Goal: Task Accomplishment & Management: Manage account settings

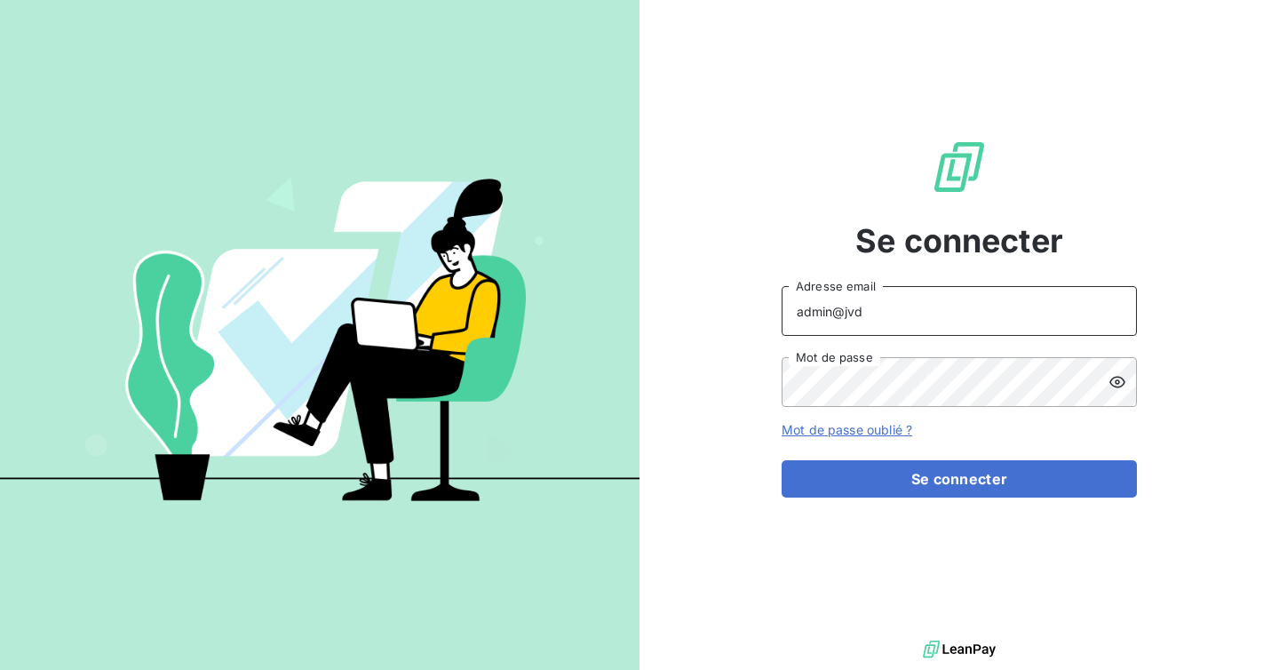
click at [884, 310] on input "admin@jvd" at bounding box center [958, 311] width 355 height 50
type input "admin@wefygroup"
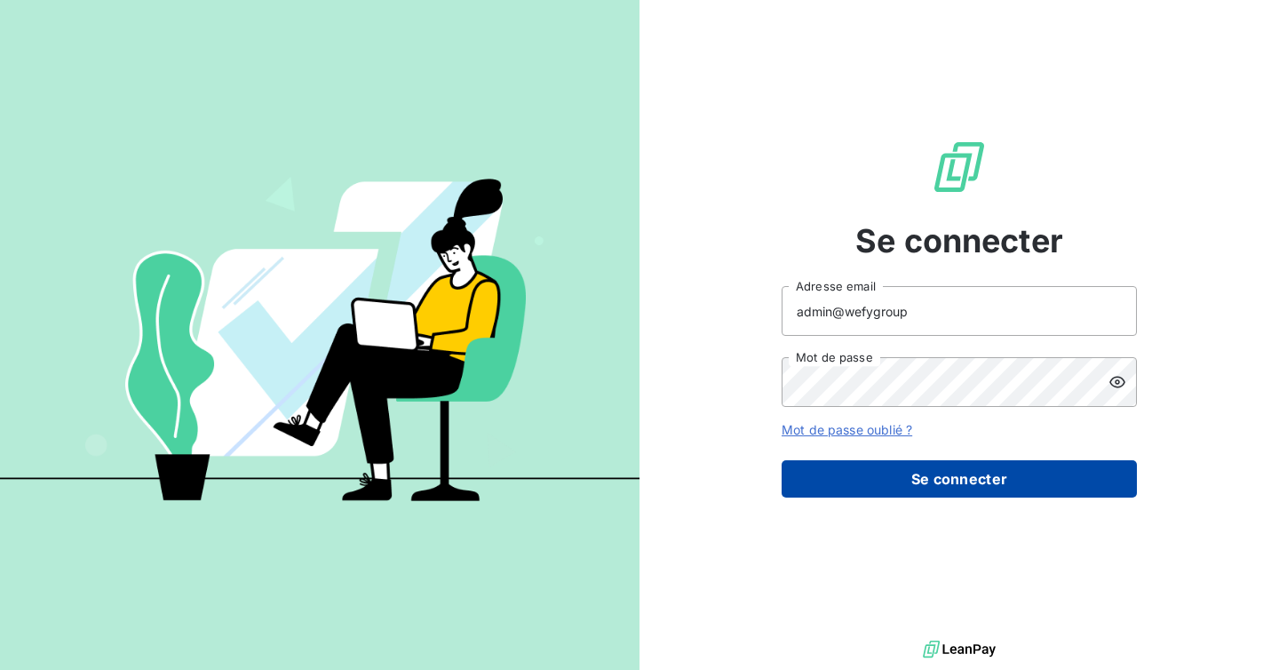
click at [949, 478] on button "Se connecter" at bounding box center [958, 478] width 355 height 37
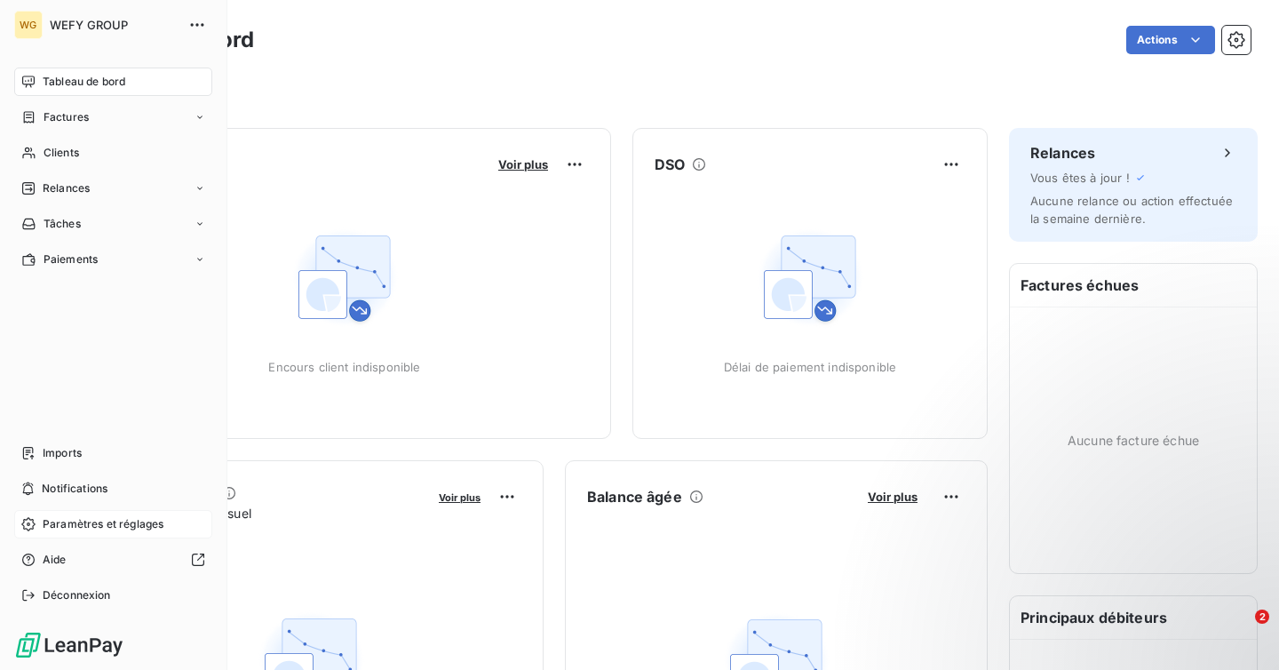
click at [142, 522] on span "Paramètres et réglages" at bounding box center [103, 524] width 121 height 16
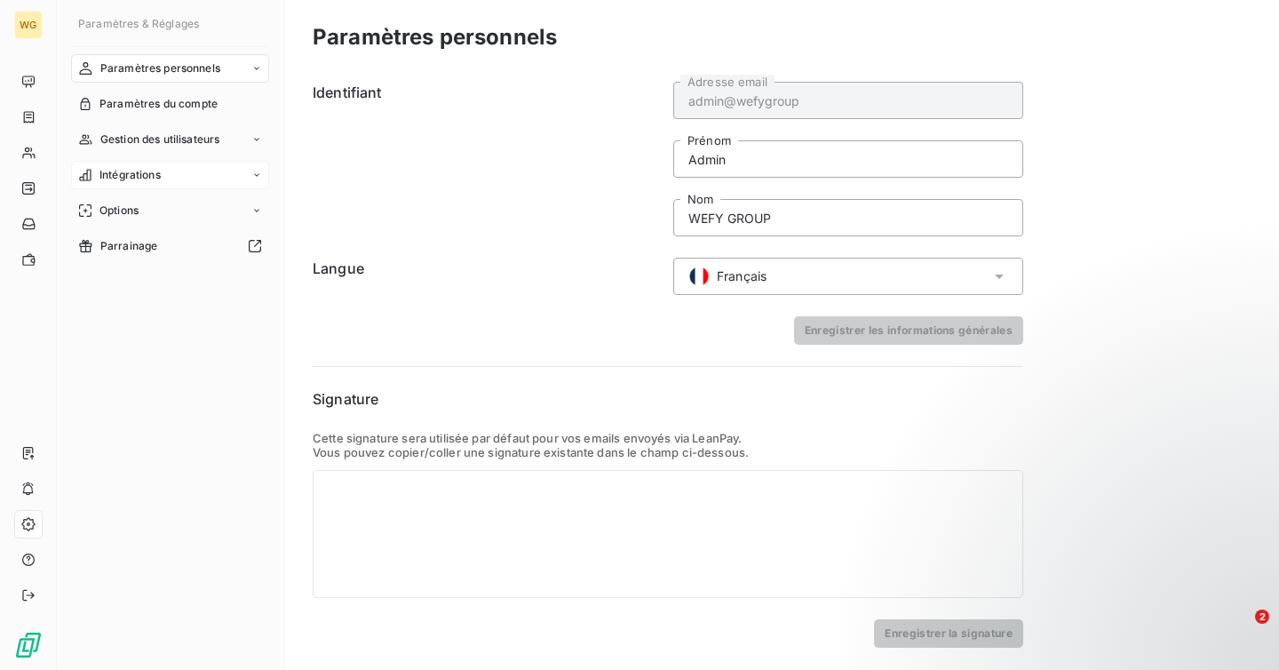
click at [194, 164] on div "Intégrations" at bounding box center [170, 175] width 198 height 28
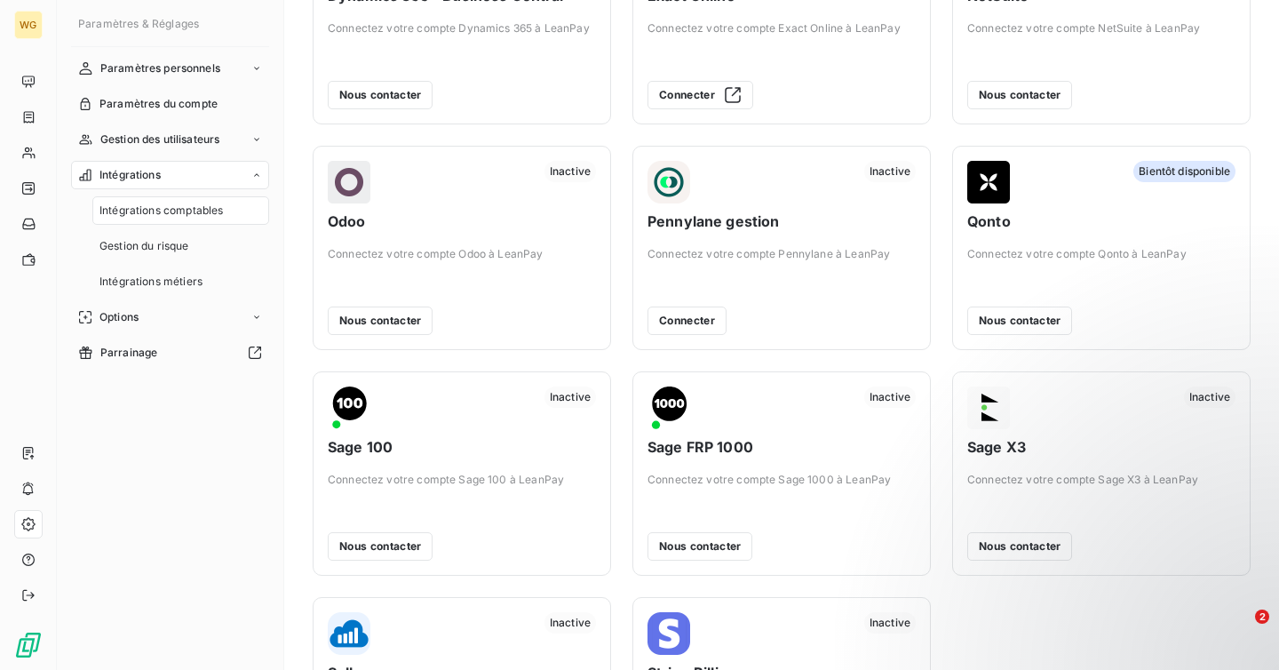
scroll to position [418, 0]
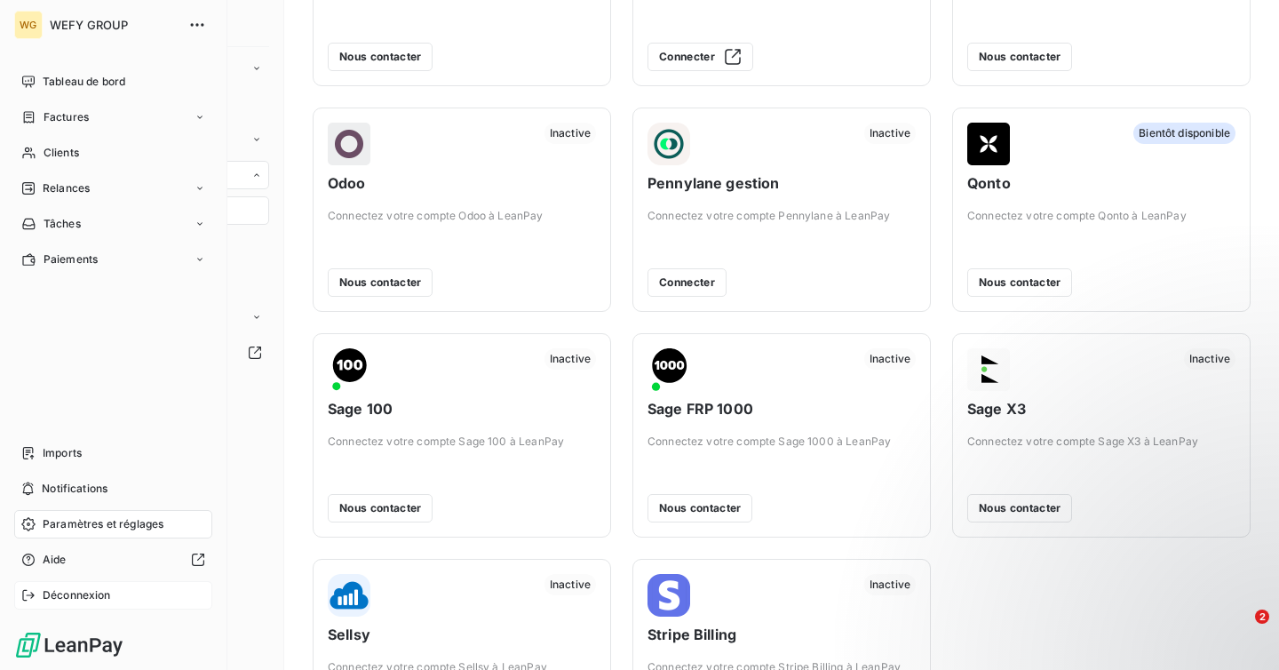
click at [96, 604] on div "Déconnexion" at bounding box center [113, 595] width 198 height 28
